Goal: Transaction & Acquisition: Purchase product/service

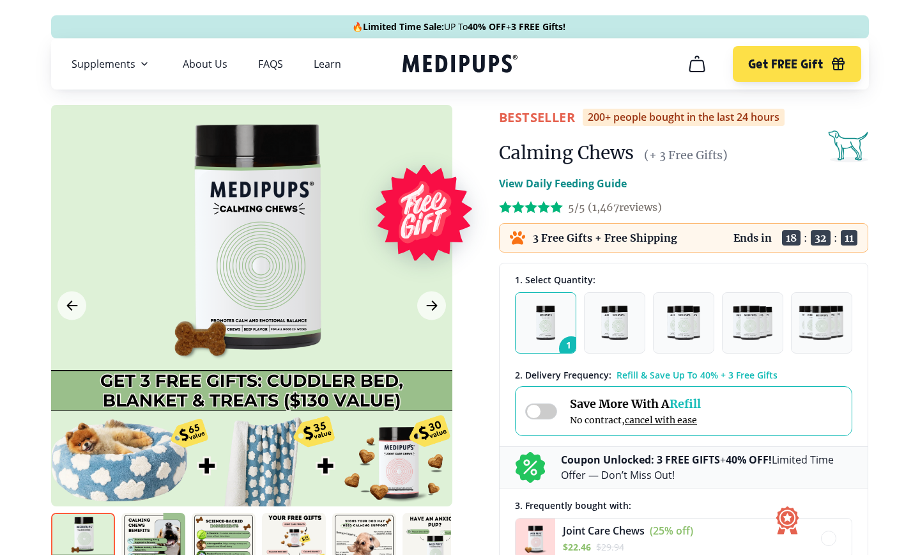
click at [554, 410] on span at bounding box center [541, 411] width 32 height 16
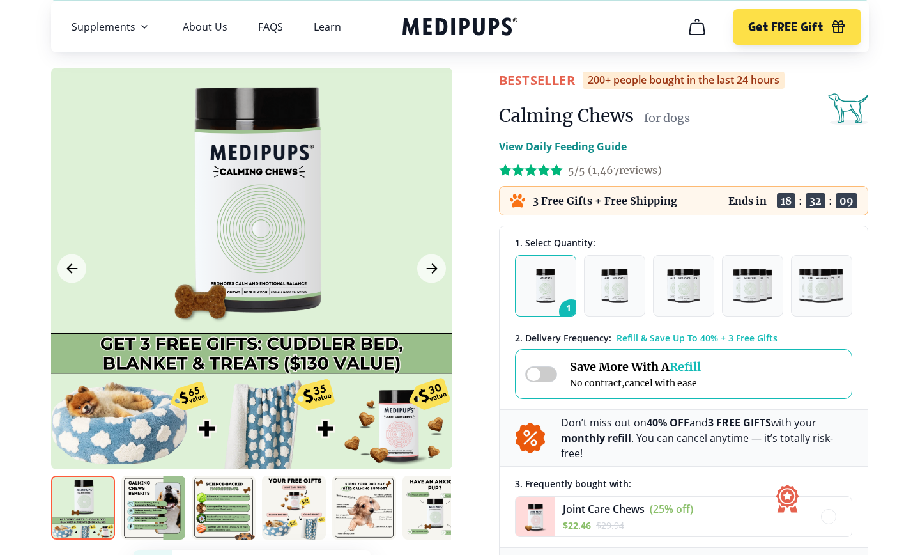
scroll to position [22, 0]
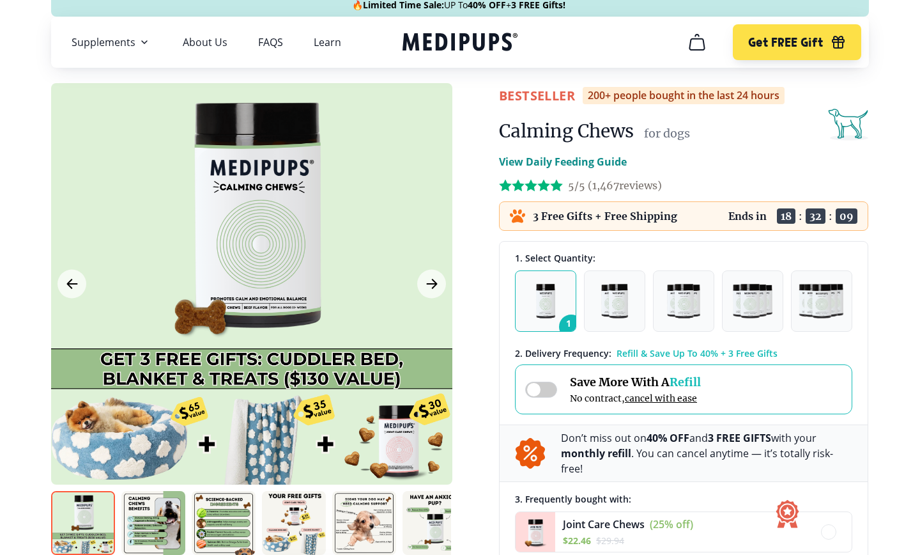
click at [698, 45] on icon "cart" at bounding box center [697, 42] width 20 height 20
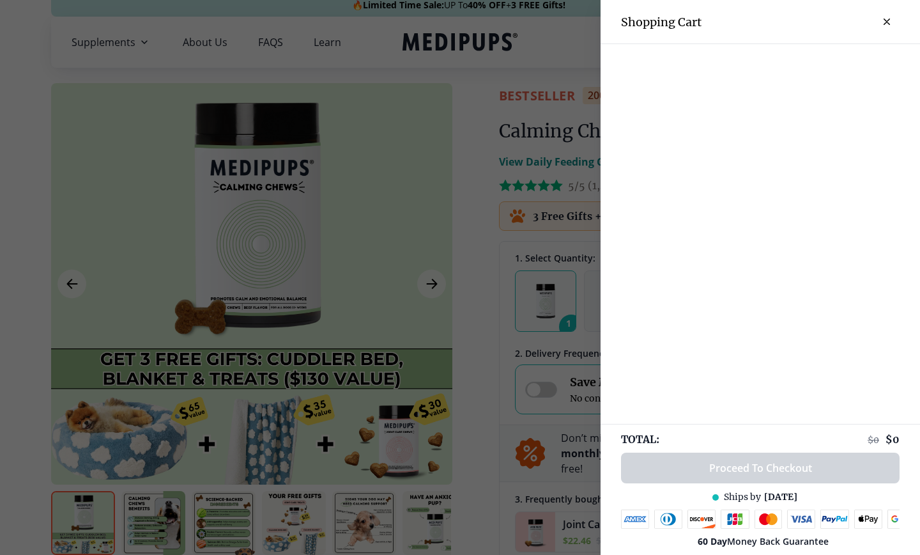
click at [564, 300] on div at bounding box center [460, 277] width 920 height 555
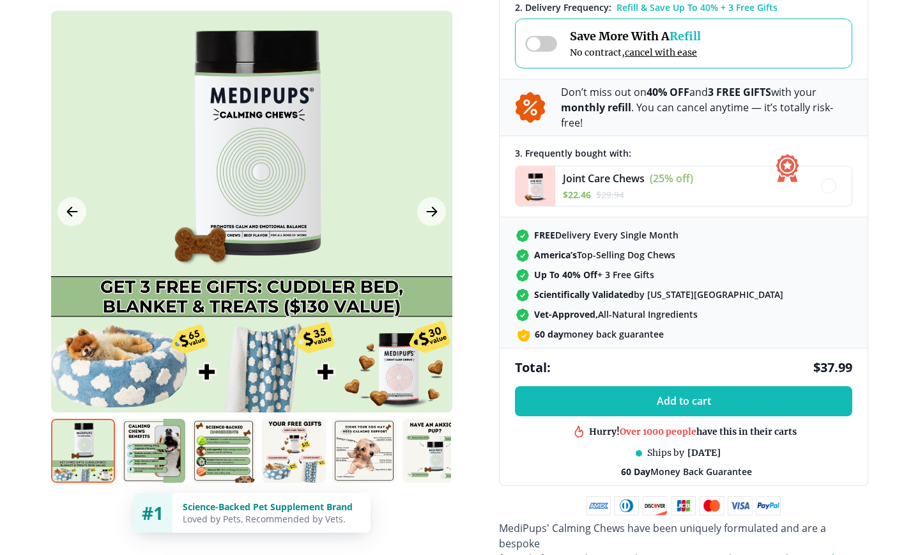
scroll to position [572, 0]
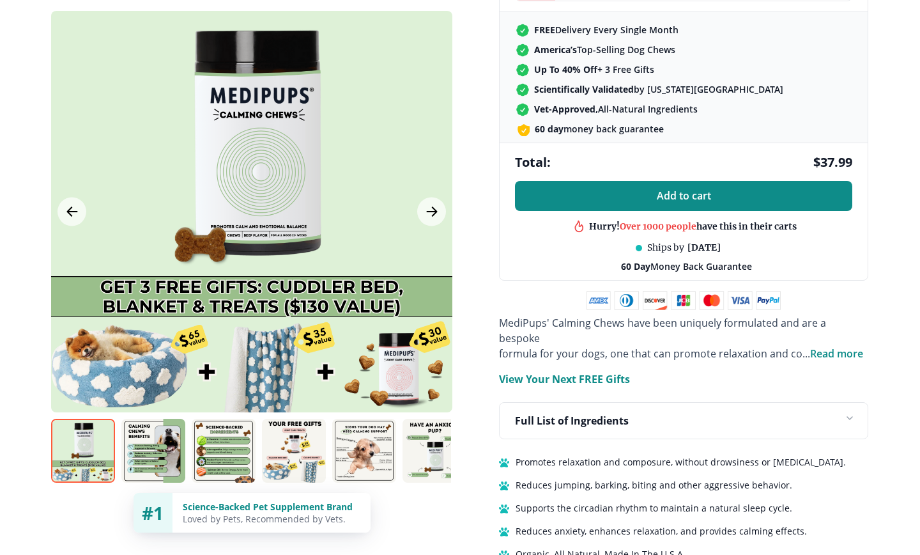
click at [641, 182] on button "Add to cart" at bounding box center [683, 196] width 337 height 30
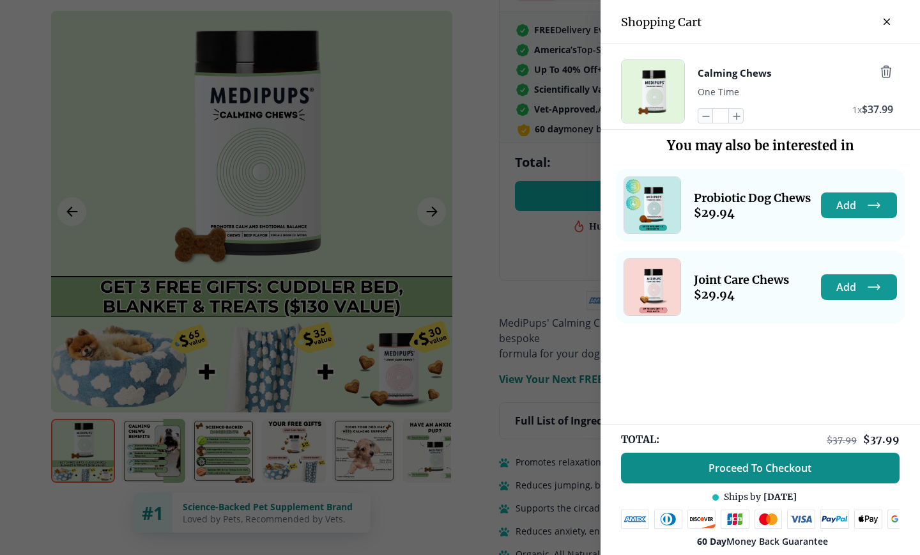
click at [773, 469] on span "Proceed To Checkout" at bounding box center [760, 467] width 103 height 13
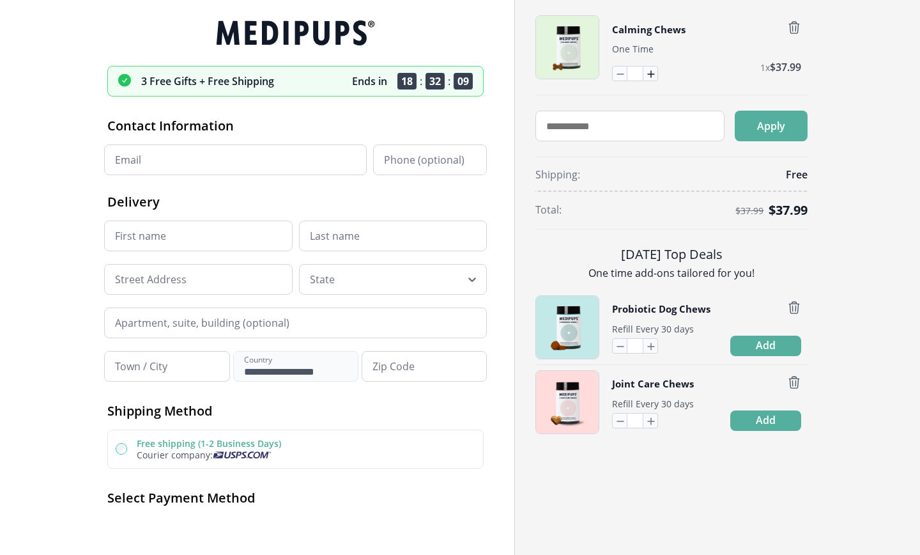
click at [647, 72] on icon "button" at bounding box center [650, 73] width 14 height 14
type input "*"
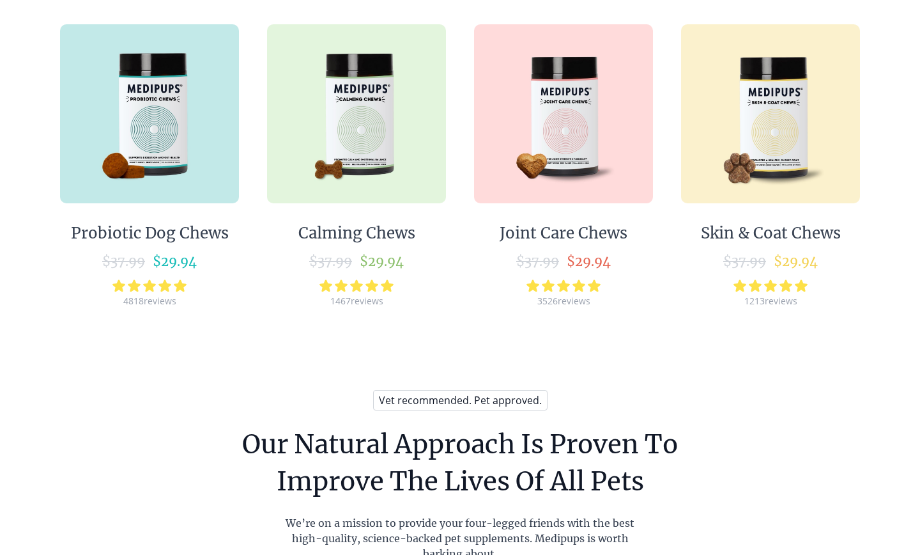
scroll to position [792, 0]
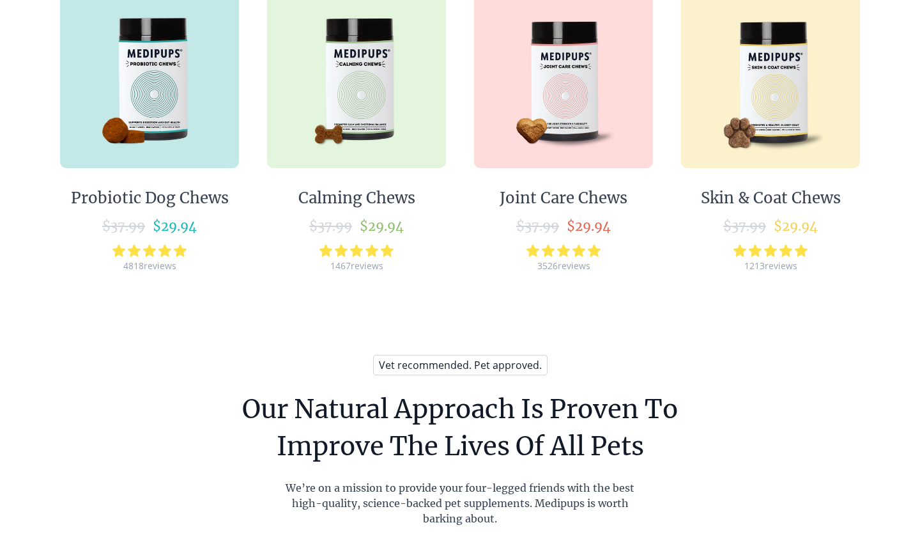
click at [370, 157] on img at bounding box center [356, 78] width 179 height 179
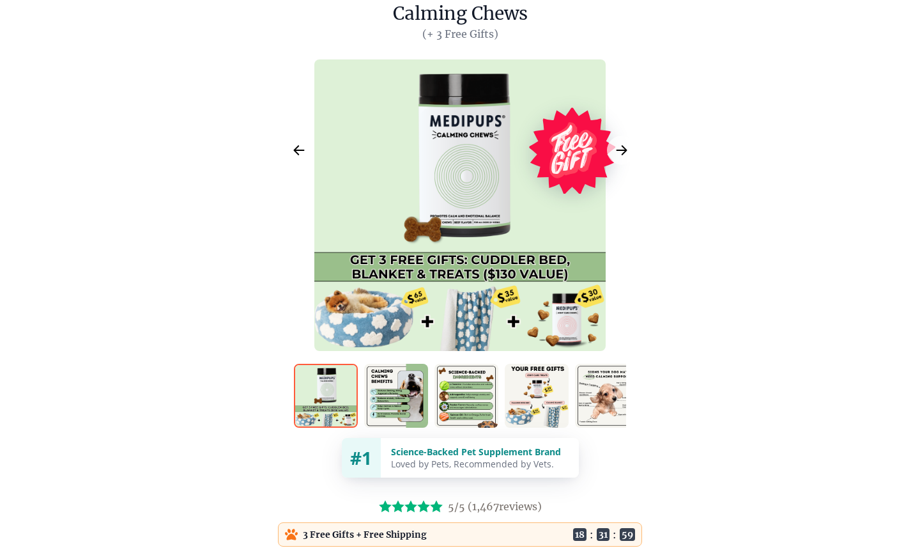
scroll to position [233, 0]
